Goal: Complete application form

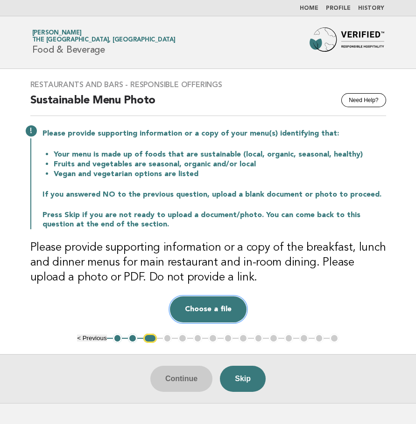
click at [232, 311] on button "Choose a file" at bounding box center [208, 310] width 76 height 26
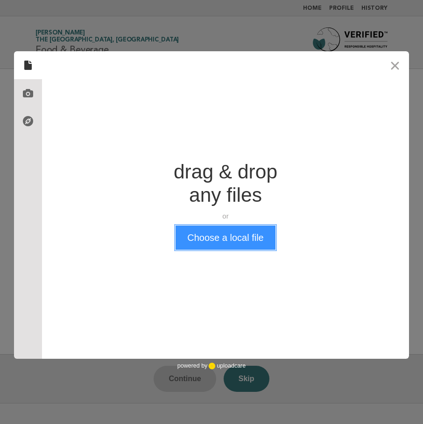
click at [240, 241] on button "Choose a local file" at bounding box center [224, 238] width 99 height 24
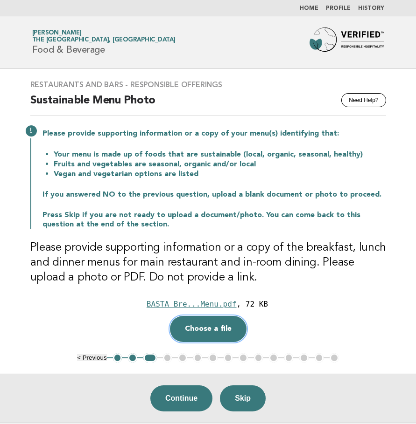
click at [223, 327] on button "Choose a file" at bounding box center [208, 329] width 76 height 26
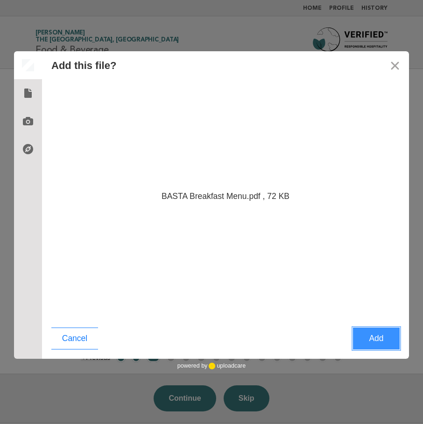
click at [366, 342] on button "Add" at bounding box center [376, 339] width 47 height 22
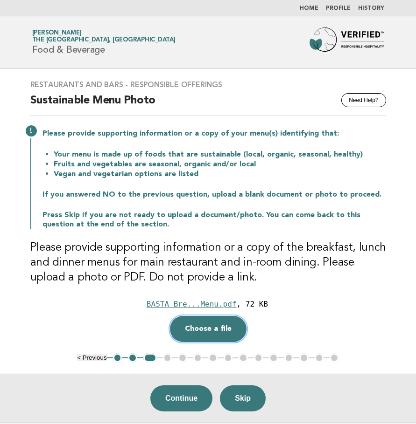
click at [222, 319] on button "Choose a file" at bounding box center [208, 329] width 76 height 26
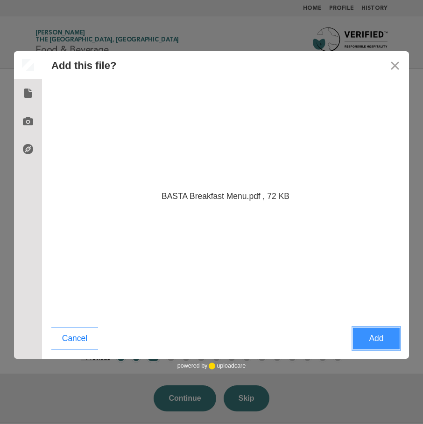
click at [368, 342] on button "Add" at bounding box center [376, 339] width 47 height 22
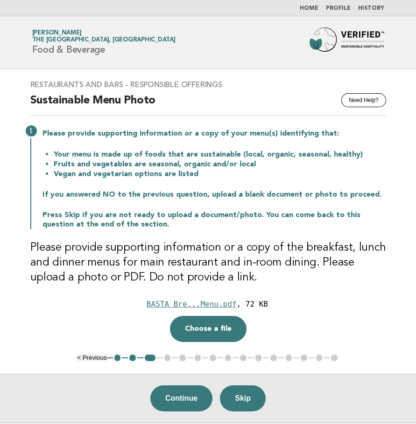
click at [143, 142] on div "Please provide supporting information or a copy of your menu(s) identifying tha…" at bounding box center [207, 178] width 355 height 102
click at [221, 329] on button "Choose a file" at bounding box center [208, 329] width 76 height 26
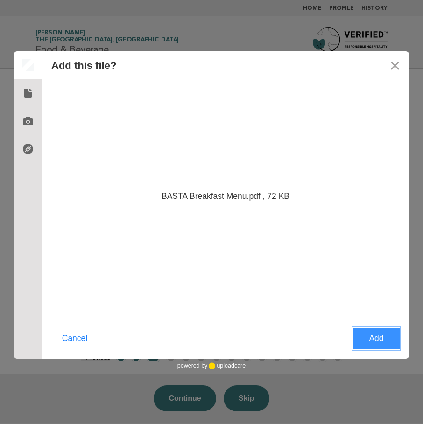
click at [366, 341] on button "Add" at bounding box center [376, 339] width 47 height 22
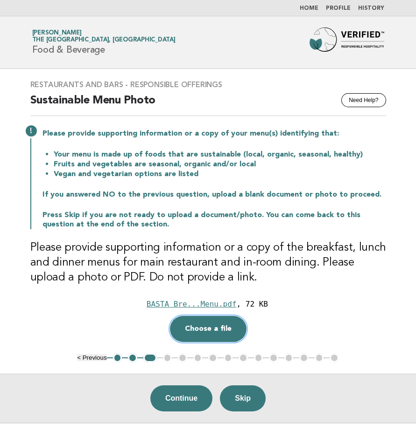
click at [201, 327] on button "Choose a file" at bounding box center [208, 329] width 76 height 26
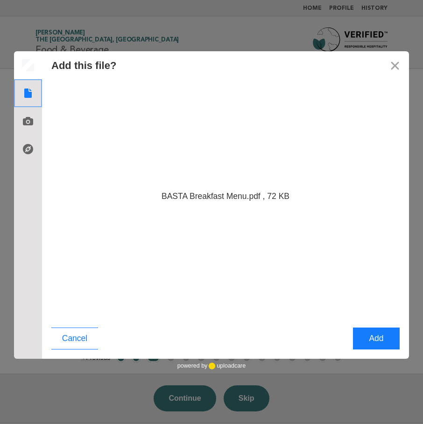
click at [30, 90] on use at bounding box center [27, 93] width 7 height 9
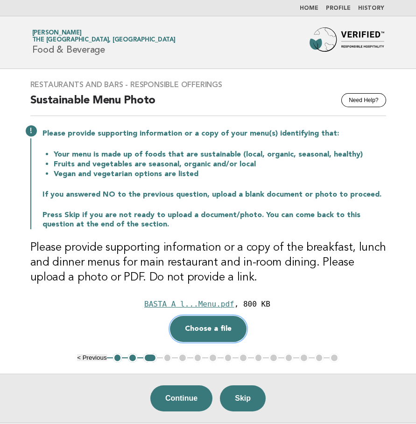
click at [231, 323] on button "Choose a file" at bounding box center [208, 329] width 76 height 26
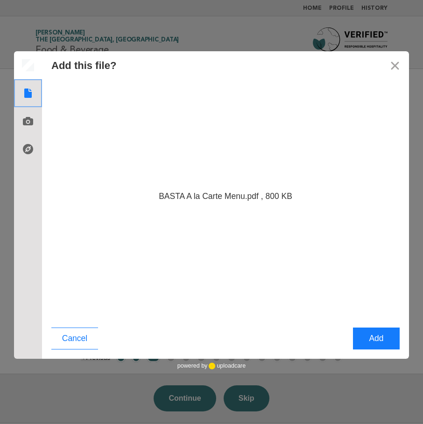
click at [22, 90] on icon at bounding box center [28, 93] width 15 height 15
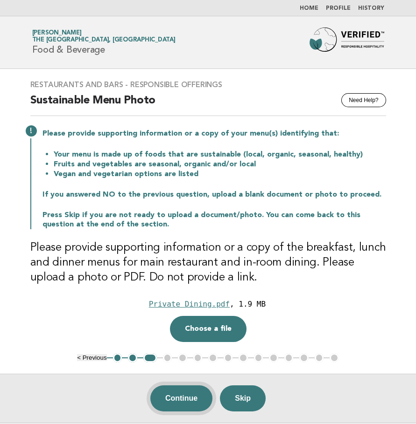
click at [190, 394] on button "Continue" at bounding box center [181, 399] width 62 height 26
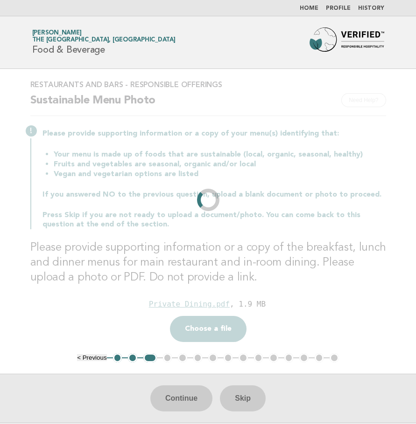
drag, startPoint x: 130, startPoint y: 56, endPoint x: 209, endPoint y: 3, distance: 95.3
click at [130, 56] on div "Forbes Travel Guide [PERSON_NAME] The [GEOGRAPHIC_DATA], [GEOGRAPHIC_DATA] Food…" at bounding box center [208, 43] width 378 height 30
